Goal: Contribute content: Contribute content

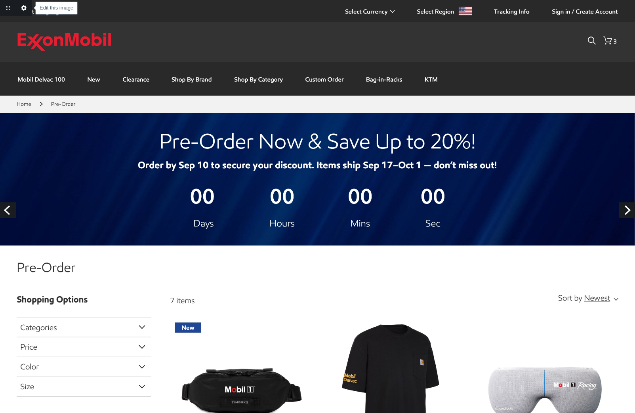
click at [24, 11] on link "Edit this image" at bounding box center [24, 8] width 16 height 16
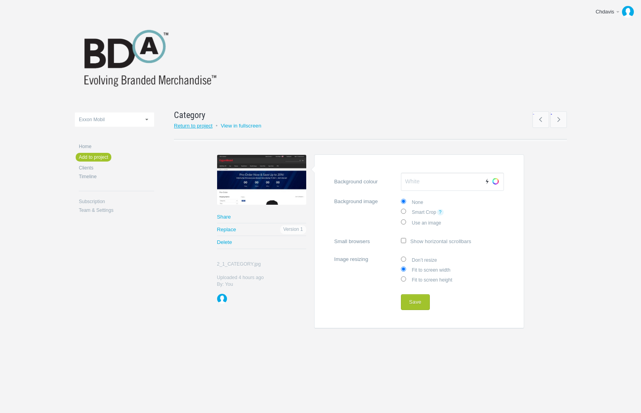
click at [189, 127] on link "Return to project" at bounding box center [193, 126] width 39 height 6
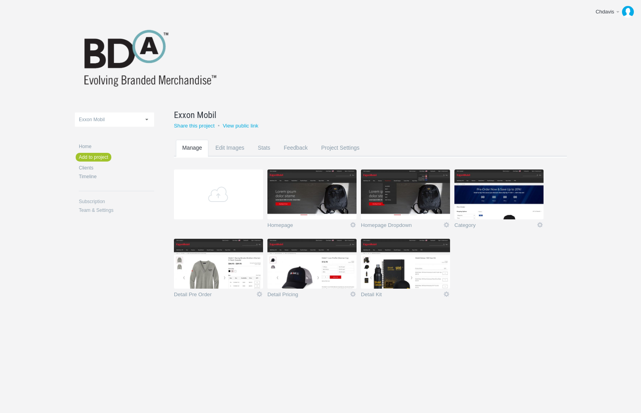
click at [478, 274] on section "Add Homepage Icon Views: 1 Rename Edit / Replace Remove Delete Yeah I'm sure Ho…" at bounding box center [376, 239] width 405 height 139
click at [203, 191] on link "Add" at bounding box center [218, 195] width 89 height 50
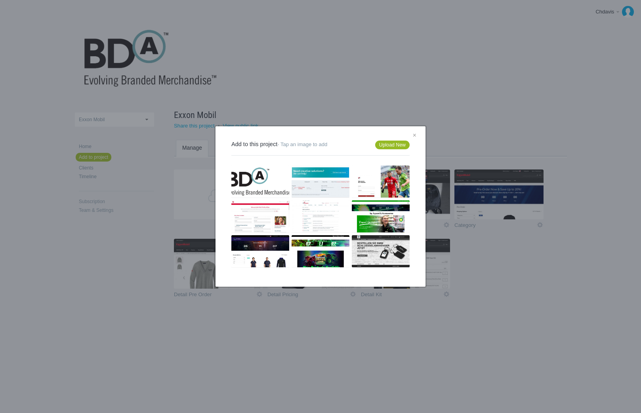
click at [389, 147] on link "Upload New" at bounding box center [392, 145] width 34 height 9
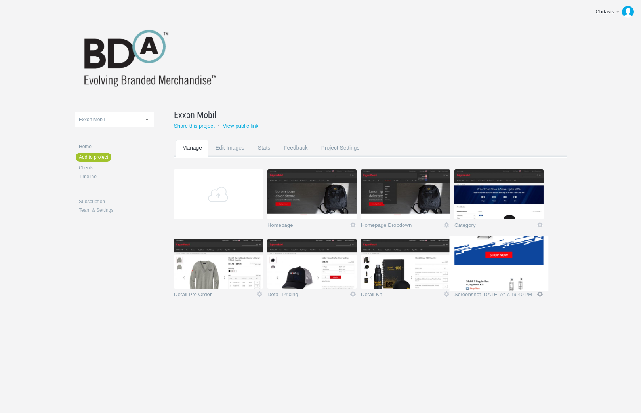
click at [540, 293] on link "Edit" at bounding box center [540, 294] width 7 height 7
click at [526, 255] on link "Rename" at bounding box center [525, 252] width 48 height 9
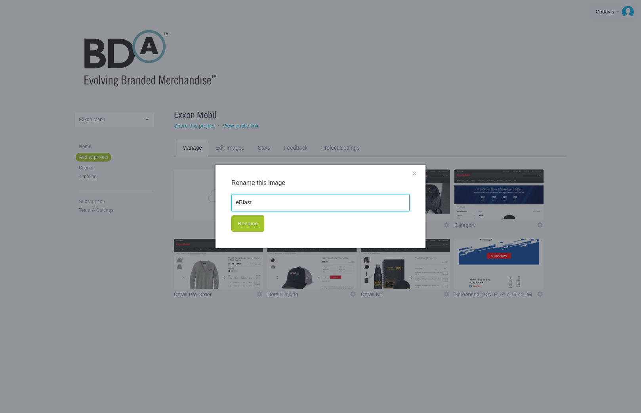
click at [243, 204] on input "eBlast" at bounding box center [321, 202] width 178 height 17
click at [258, 223] on button "Rename" at bounding box center [248, 224] width 33 height 17
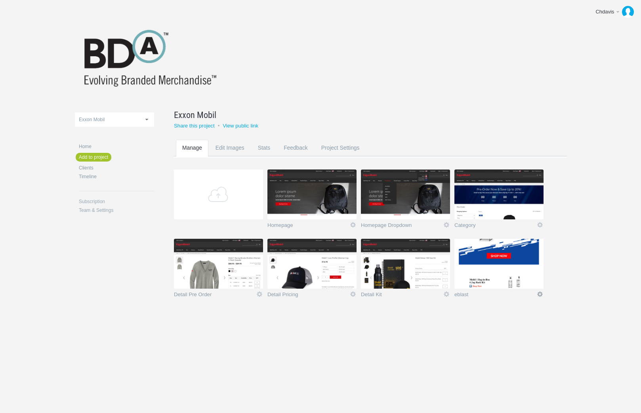
click at [540, 297] on link "Edit" at bounding box center [540, 294] width 7 height 7
click at [527, 252] on link "Rename" at bounding box center [525, 252] width 48 height 9
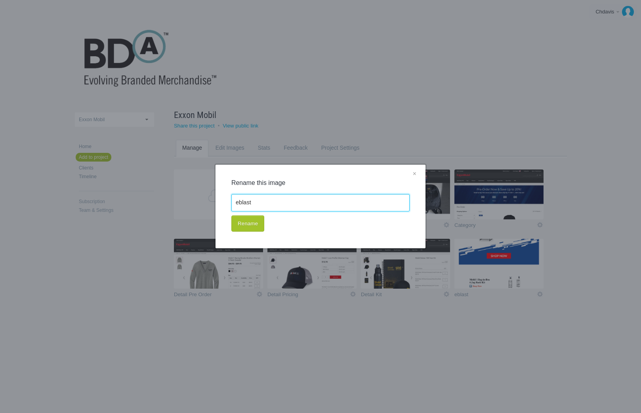
click at [242, 205] on input "eblast" at bounding box center [321, 202] width 178 height 17
type input "eBlast"
click at [259, 226] on button "Rename" at bounding box center [248, 224] width 33 height 17
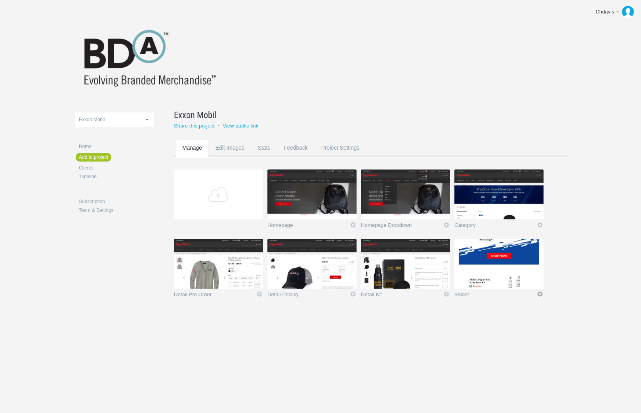
click at [539, 294] on link "Edit" at bounding box center [540, 294] width 7 height 7
click at [531, 260] on link "Edit / Replace" at bounding box center [525, 261] width 48 height 9
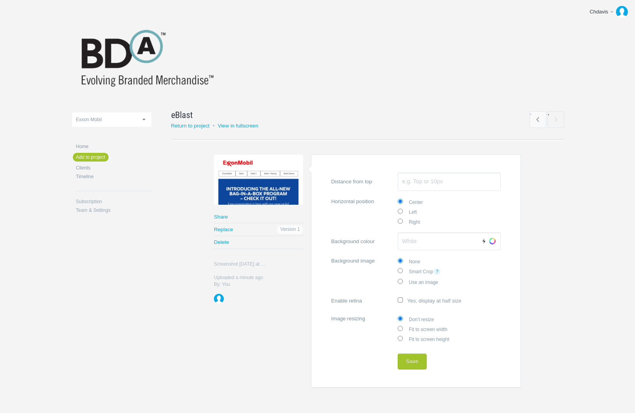
click at [431, 329] on label "Fit to screen width" at bounding box center [449, 329] width 103 height 10
click at [403, 329] on input "Fit to screen width" at bounding box center [400, 328] width 5 height 5
radio input "true"
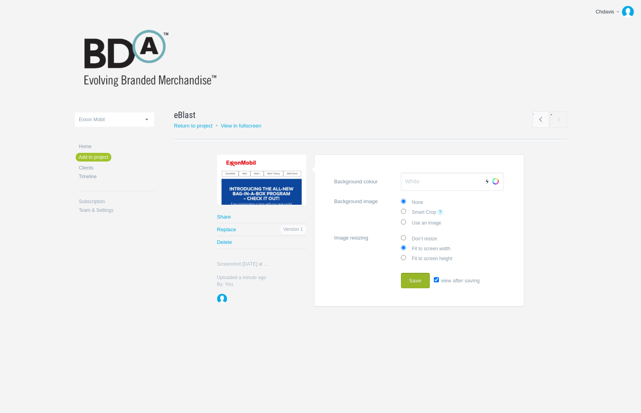
click at [416, 280] on button "Save" at bounding box center [415, 281] width 29 height 16
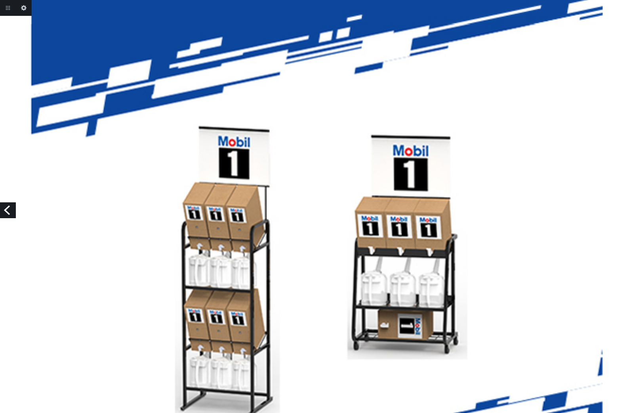
scroll to position [485, 0]
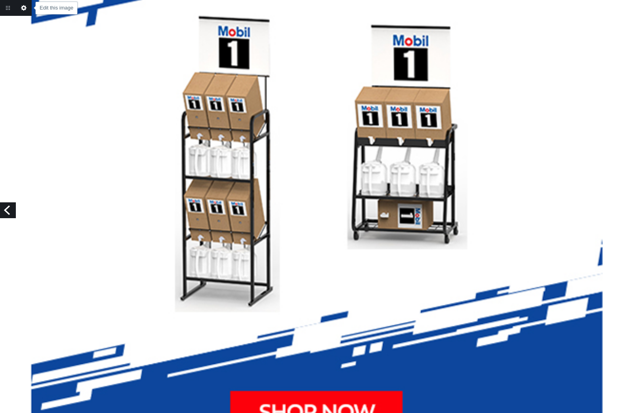
click at [19, 5] on link "Edit this image" at bounding box center [24, 8] width 16 height 16
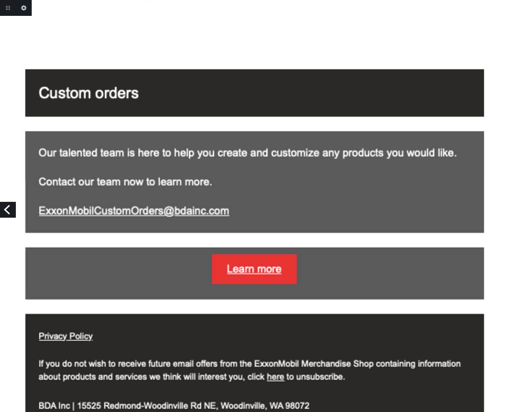
scroll to position [1120, 0]
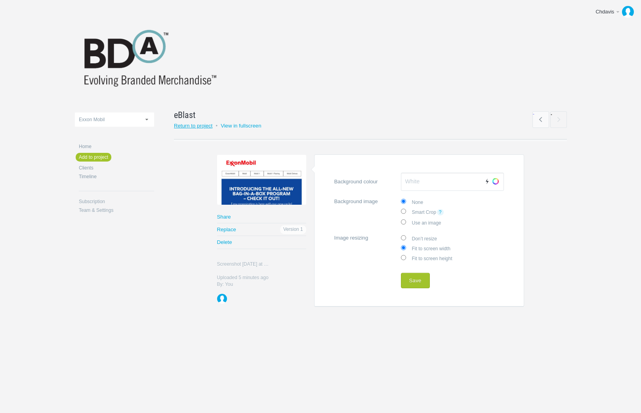
click at [185, 124] on link "Return to project" at bounding box center [193, 126] width 39 height 6
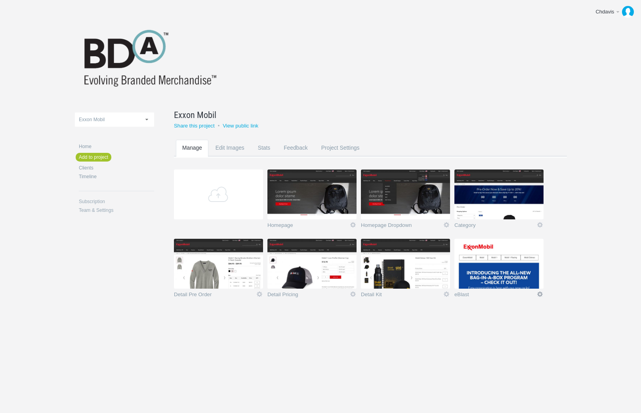
click at [539, 295] on link "Icon" at bounding box center [540, 294] width 7 height 7
click at [526, 264] on link "Edit / Replace" at bounding box center [525, 261] width 48 height 9
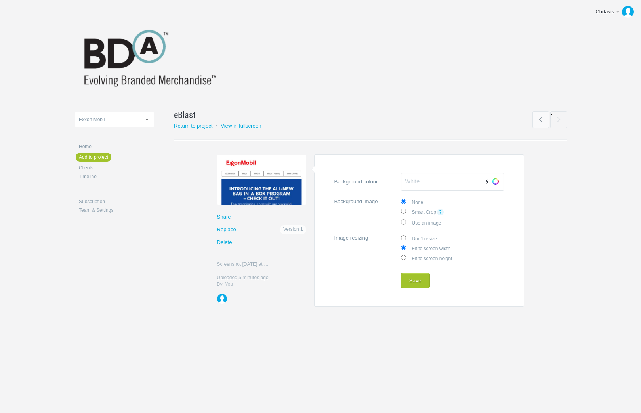
click at [404, 237] on input "Don’t resize" at bounding box center [403, 237] width 5 height 5
radio input "true"
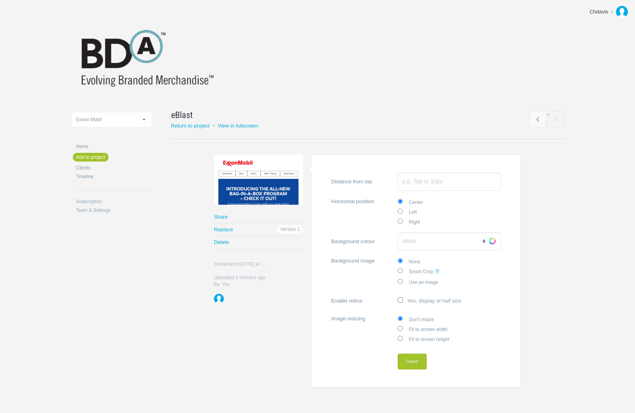
click at [403, 329] on input "Fit to screen width" at bounding box center [400, 328] width 5 height 5
radio input "true"
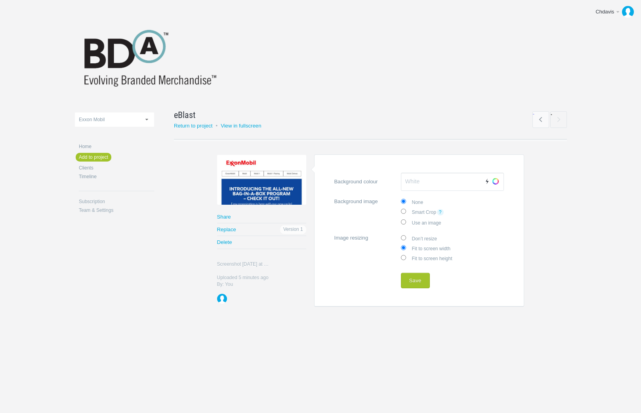
click at [405, 257] on label "Fit to screen height" at bounding box center [452, 258] width 103 height 10
click at [404, 257] on input "Fit to screen height" at bounding box center [403, 257] width 5 height 5
radio input "true"
click at [406, 246] on input "Fit to screen width" at bounding box center [403, 247] width 5 height 5
radio input "true"
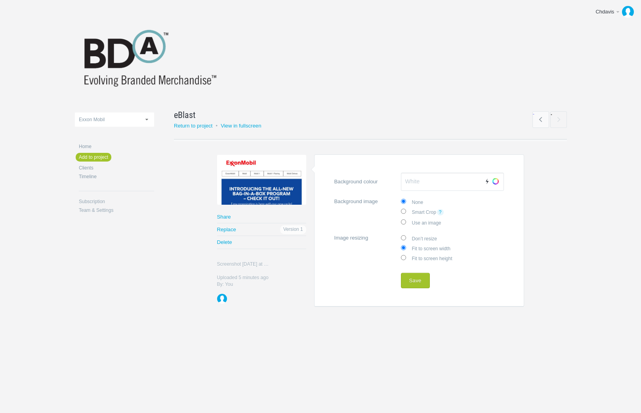
click at [404, 236] on input "Don’t resize" at bounding box center [403, 237] width 5 height 5
radio input "true"
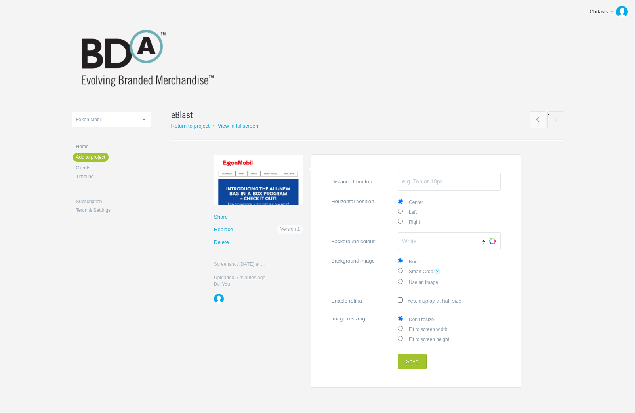
click at [258, 329] on section "Share Replace Version 1 Delete Screenshot 2025-09-03 at 7.19.40 PM.png Screensh…" at bounding box center [367, 272] width 393 height 234
click at [400, 298] on input "Enable retina Yes, display at half size" at bounding box center [400, 300] width 5 height 5
checkbox input "true"
click at [402, 329] on input "Fit to screen width" at bounding box center [400, 328] width 5 height 5
radio input "true"
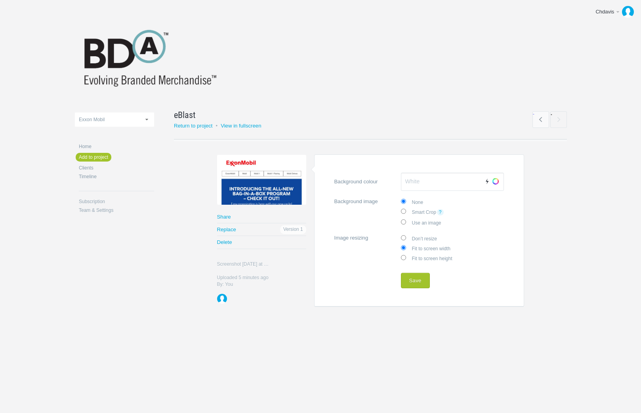
click at [405, 237] on input "Don’t resize" at bounding box center [403, 237] width 5 height 5
radio input "true"
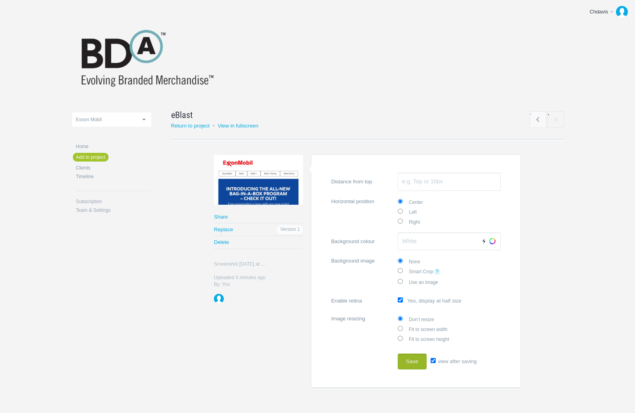
click at [417, 358] on button "Save" at bounding box center [412, 362] width 29 height 16
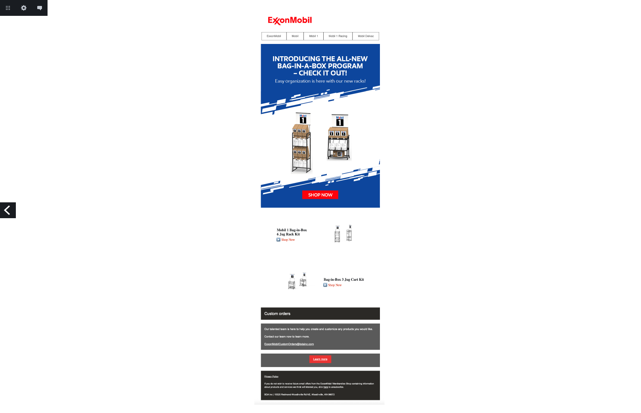
click at [8, 212] on link "Previous" at bounding box center [8, 211] width 16 height 16
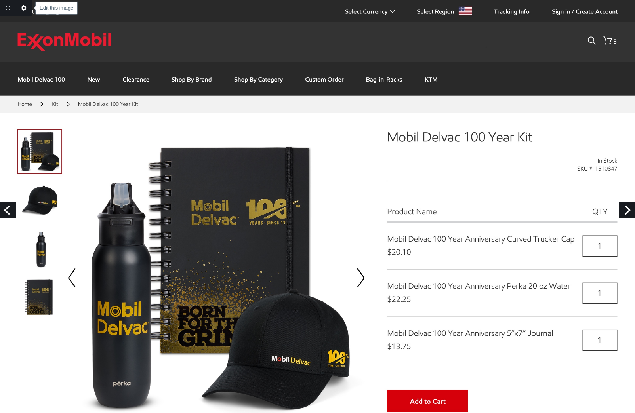
click at [25, 9] on link "Edit this image" at bounding box center [24, 8] width 16 height 16
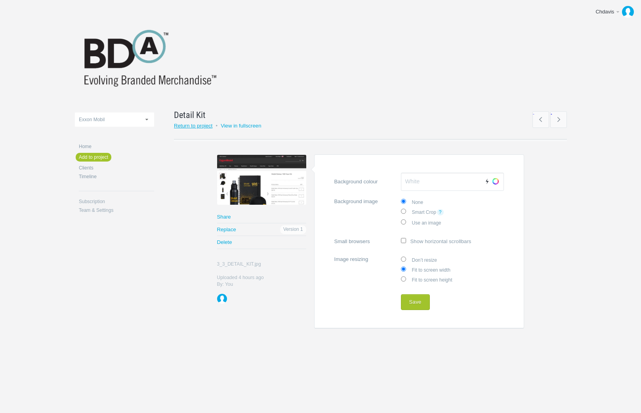
click at [198, 127] on link "Return to project" at bounding box center [193, 126] width 39 height 6
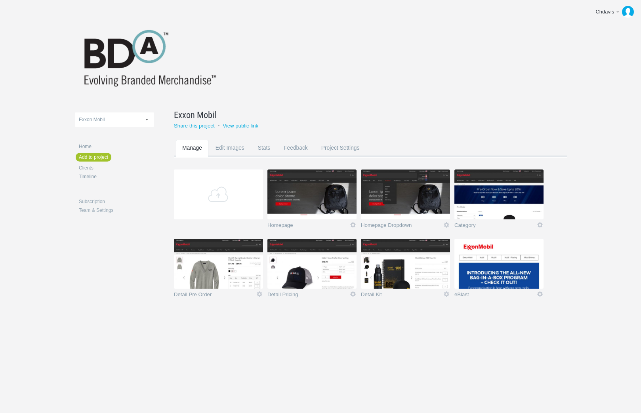
click at [498, 273] on img at bounding box center [499, 264] width 89 height 50
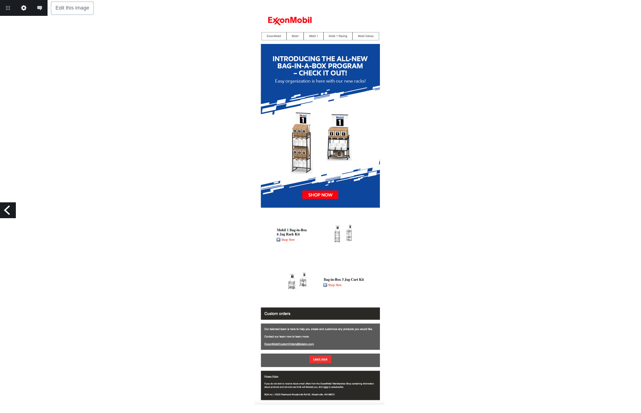
click at [20, 9] on link "Edit this image" at bounding box center [24, 8] width 16 height 16
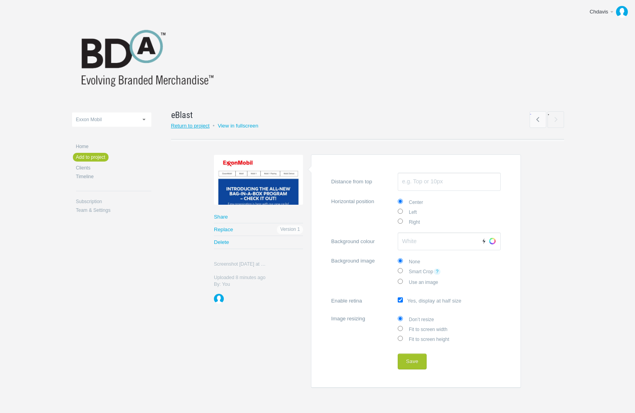
click at [190, 127] on link "Return to project" at bounding box center [190, 126] width 39 height 6
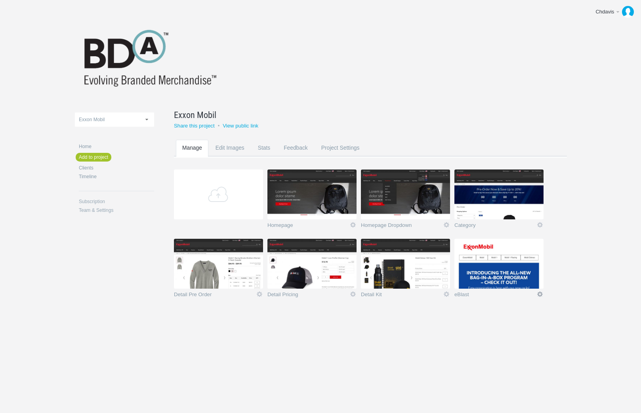
click at [541, 295] on link "Icon" at bounding box center [540, 294] width 7 height 7
click at [522, 330] on div "ABINBEV Activision Blizzard Web Comps Amazon eCommerce Vision Amazon EMEA Comps…" at bounding box center [321, 173] width 492 height 346
click at [595, 275] on body "Chdavis Edit profile Help & Contact Log out Upload ABINBEV Activision Blizzard …" at bounding box center [320, 206] width 641 height 413
click at [539, 296] on link "Icon" at bounding box center [540, 294] width 7 height 7
click at [526, 272] on link "Remove" at bounding box center [525, 271] width 48 height 9
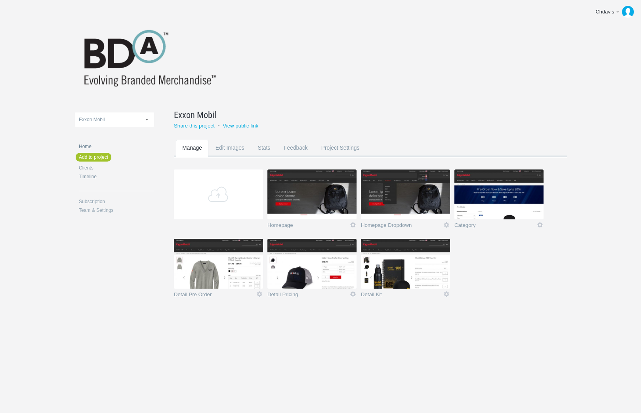
click at [82, 148] on link "Home" at bounding box center [116, 146] width 75 height 5
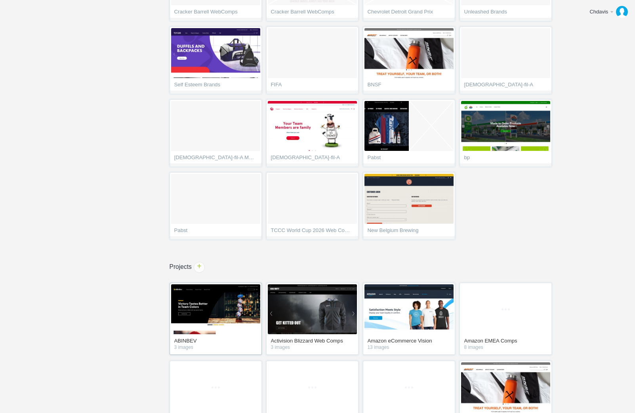
scroll to position [664, 0]
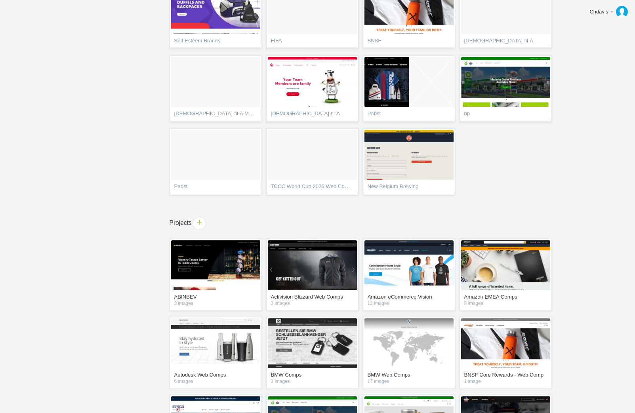
click at [199, 224] on span "+" at bounding box center [199, 223] width 12 height 12
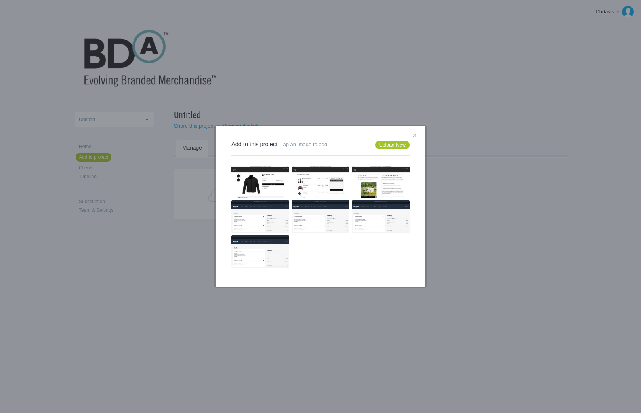
scroll to position [139, 0]
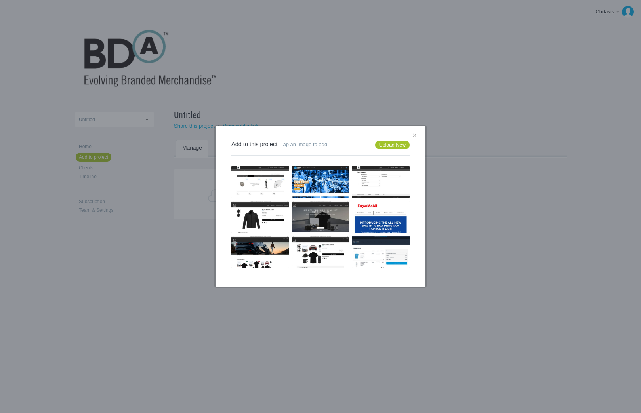
click at [381, 218] on img at bounding box center [381, 217] width 58 height 33
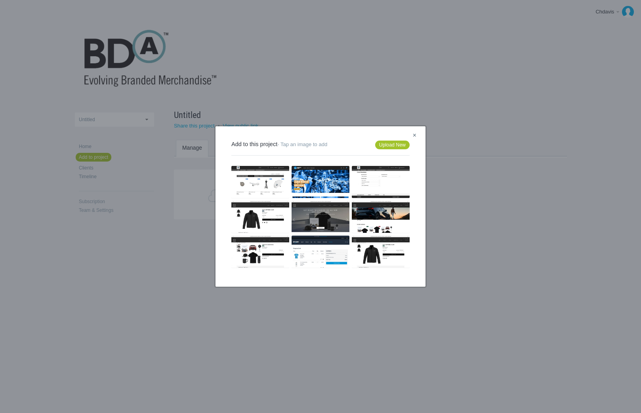
click at [414, 133] on link "×" at bounding box center [415, 136] width 10 height 10
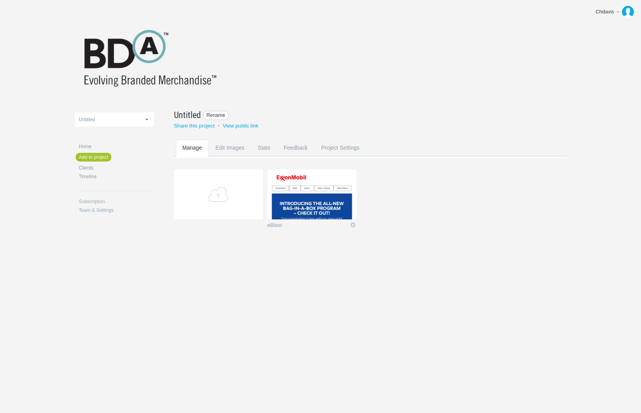
click at [208, 115] on span "Rename" at bounding box center [215, 115] width 25 height 9
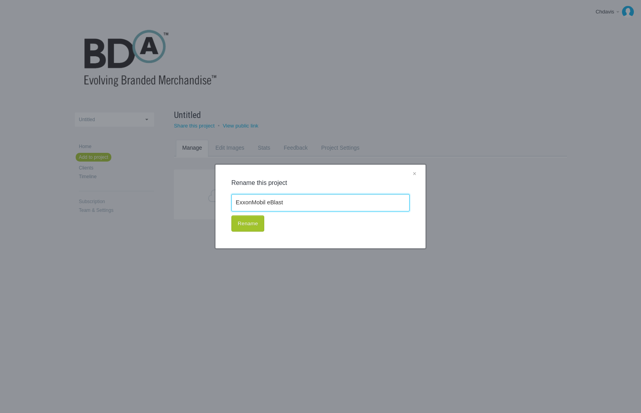
type input "ExxonMobil eBlast"
click at [232, 216] on button "Rename" at bounding box center [248, 224] width 33 height 17
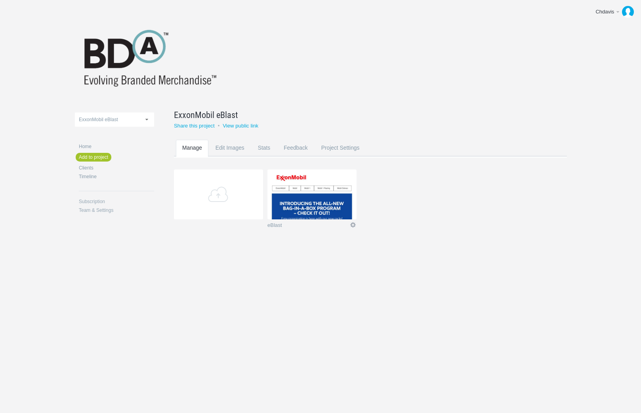
click at [352, 226] on link "Icon" at bounding box center [353, 225] width 7 height 7
click at [304, 239] on div at bounding box center [321, 242] width 492 height 6
click at [300, 203] on img at bounding box center [312, 195] width 89 height 50
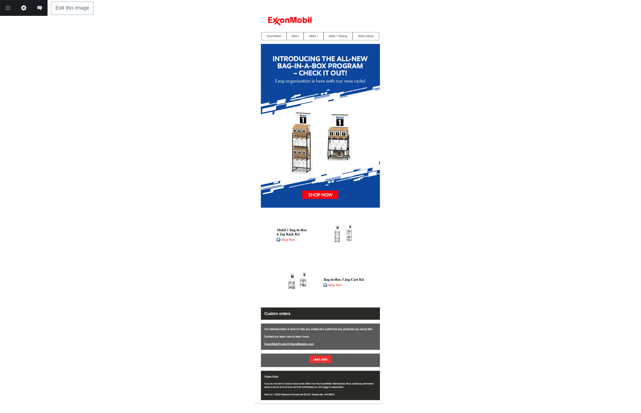
click at [25, 8] on link "Edit this image" at bounding box center [24, 8] width 16 height 16
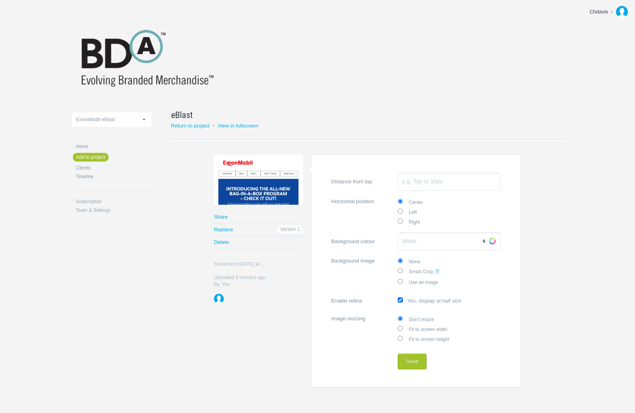
click at [402, 300] on input "Enable retina Yes, display at half size" at bounding box center [400, 300] width 5 height 5
checkbox input "false"
click at [401, 270] on input "Smart Crop ?" at bounding box center [400, 270] width 5 height 5
radio input "true"
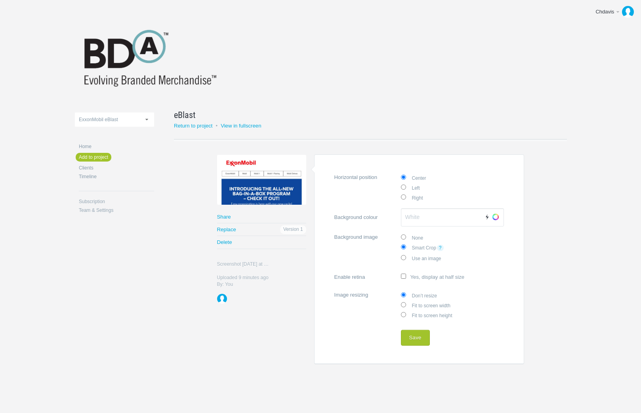
click at [404, 259] on label "Use an image" at bounding box center [452, 258] width 103 height 10
click at [404, 259] on input "Use an image" at bounding box center [403, 257] width 5 height 5
radio input "true"
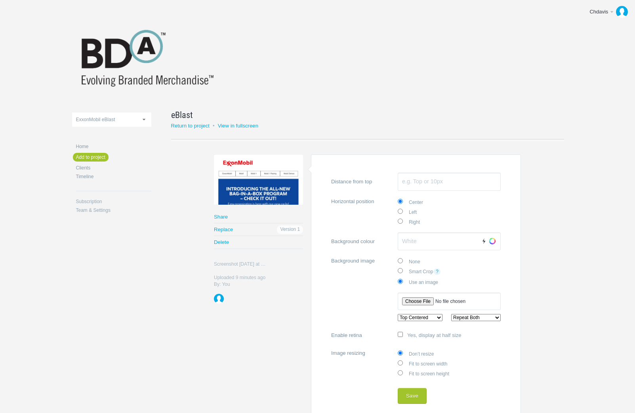
click at [402, 261] on input "None" at bounding box center [400, 260] width 5 height 5
radio input "true"
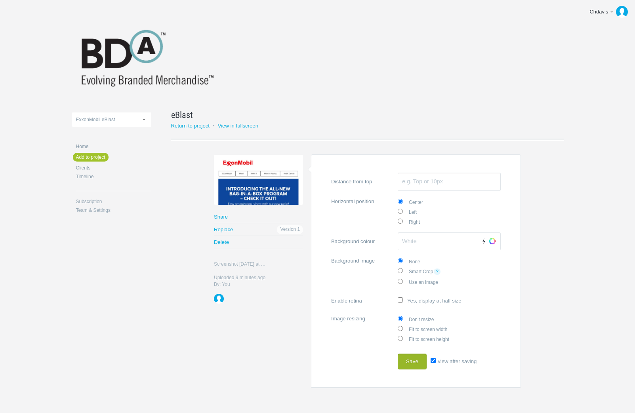
click at [415, 358] on button "Save" at bounding box center [412, 362] width 29 height 16
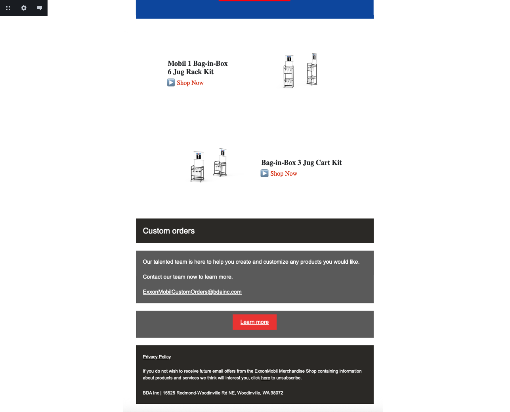
scroll to position [382, 0]
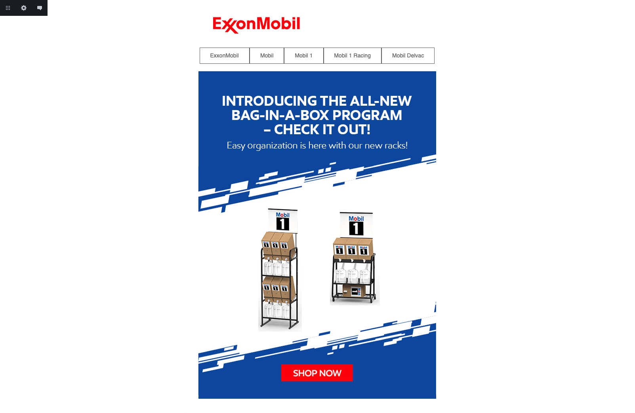
click at [133, 243] on div at bounding box center [317, 397] width 635 height 794
drag, startPoint x: 105, startPoint y: 246, endPoint x: 101, endPoint y: 253, distance: 8.0
click at [103, 251] on div at bounding box center [317, 397] width 635 height 794
drag, startPoint x: 56, startPoint y: 268, endPoint x: 57, endPoint y: 280, distance: 11.5
click at [57, 274] on div at bounding box center [317, 397] width 635 height 794
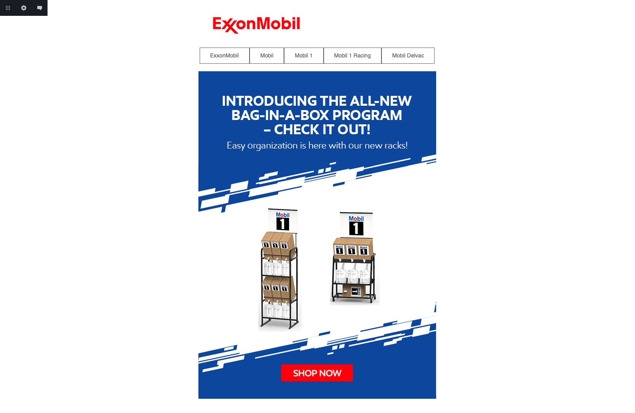
drag, startPoint x: 141, startPoint y: 276, endPoint x: 256, endPoint y: 253, distance: 117.7
click at [200, 264] on div at bounding box center [317, 397] width 635 height 794
click at [505, 244] on div at bounding box center [317, 397] width 635 height 794
click at [24, 7] on link "Edit this image" at bounding box center [24, 8] width 16 height 16
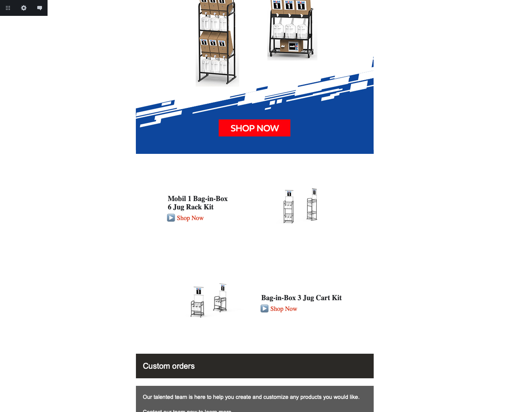
scroll to position [382, 0]
